Goal: Task Accomplishment & Management: Manage account settings

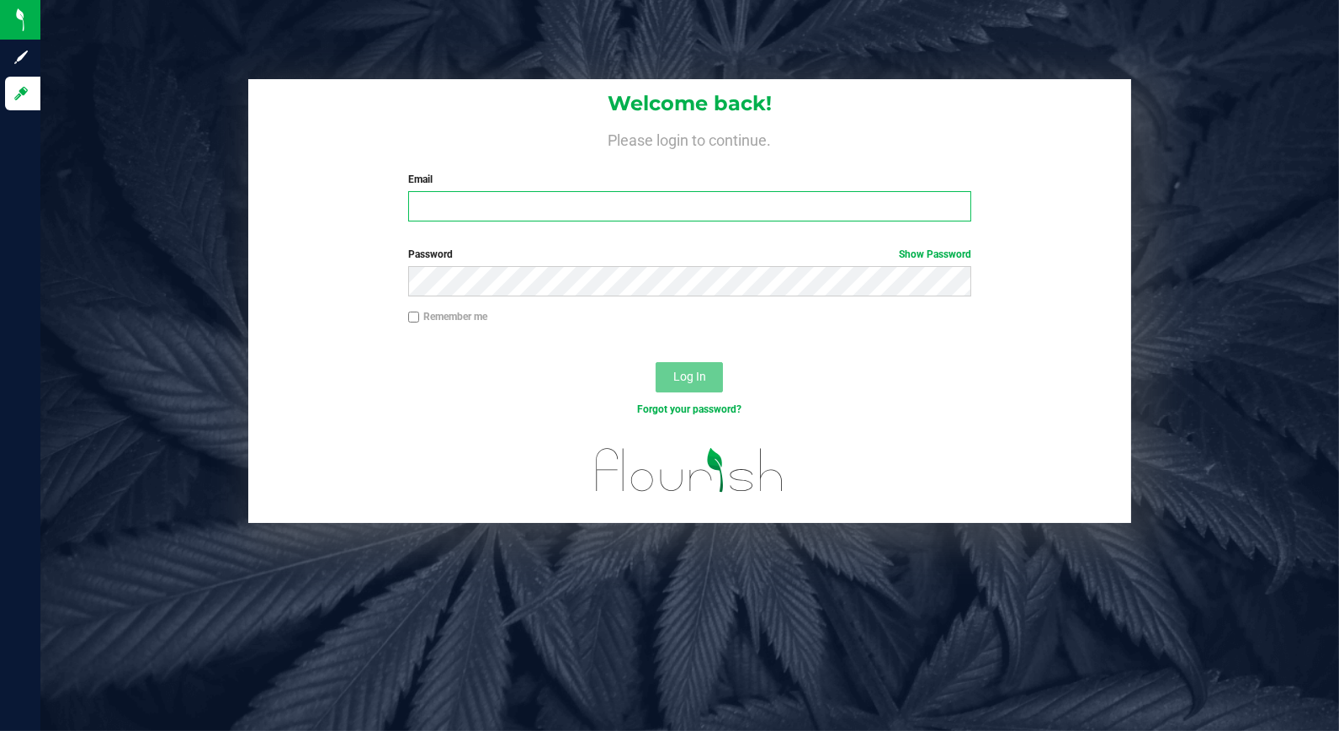
type input "[EMAIL_ADDRESS][DOMAIN_NAME]"
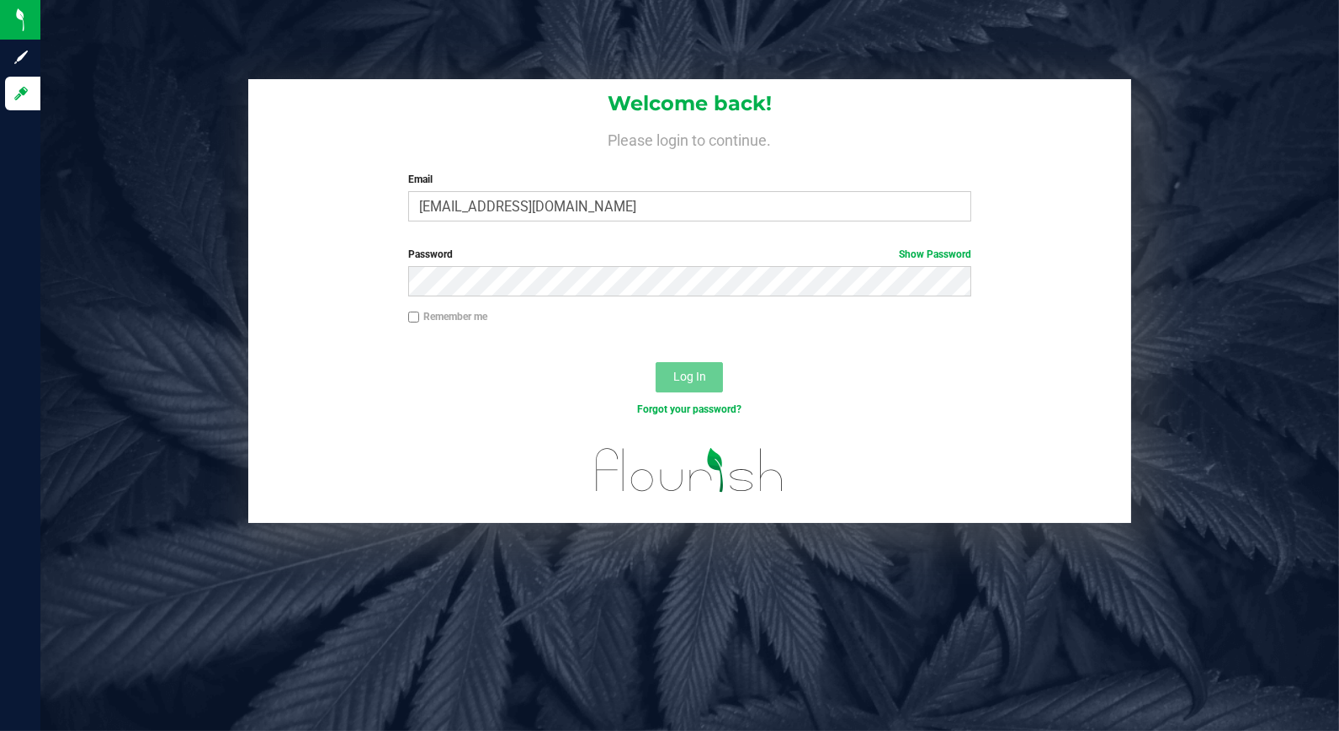
click at [449, 371] on div "Log In" at bounding box center [689, 382] width 883 height 56
click at [678, 365] on button "Log In" at bounding box center [689, 377] width 67 height 30
